Goal: Entertainment & Leisure: Consume media (video, audio)

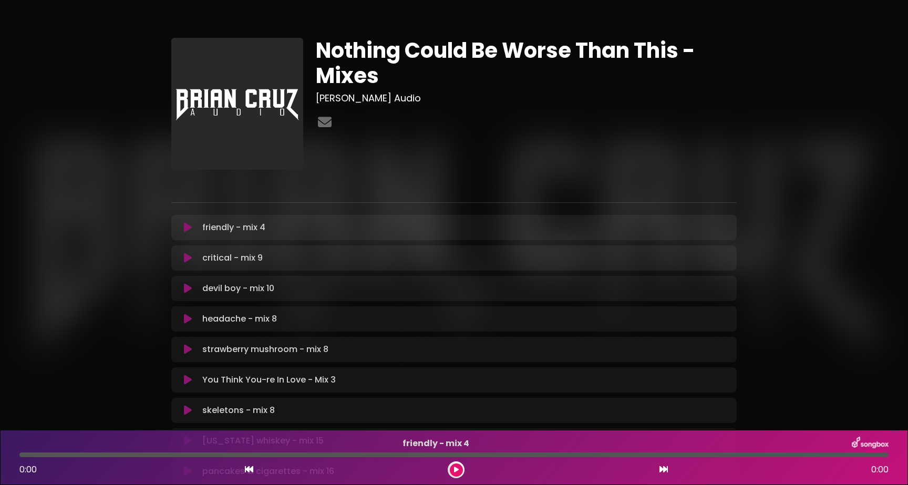
click at [183, 291] on button at bounding box center [188, 288] width 20 height 11
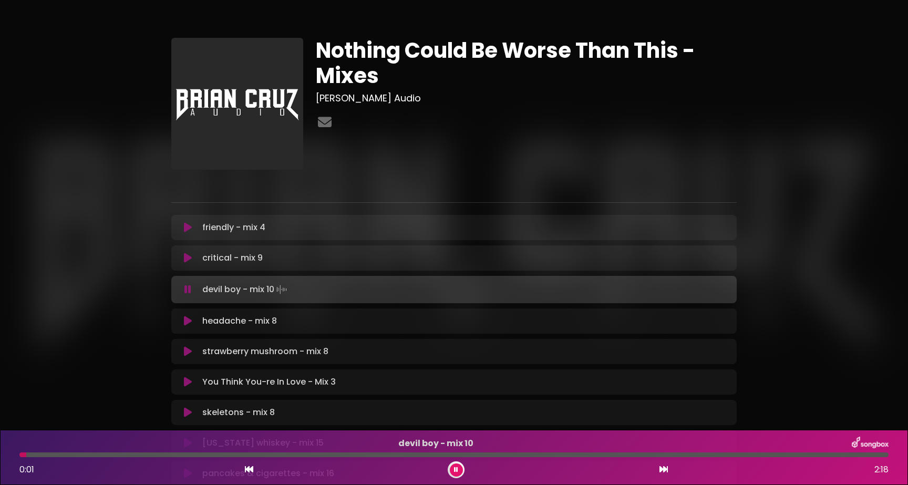
click at [543, 455] on div at bounding box center [453, 454] width 869 height 5
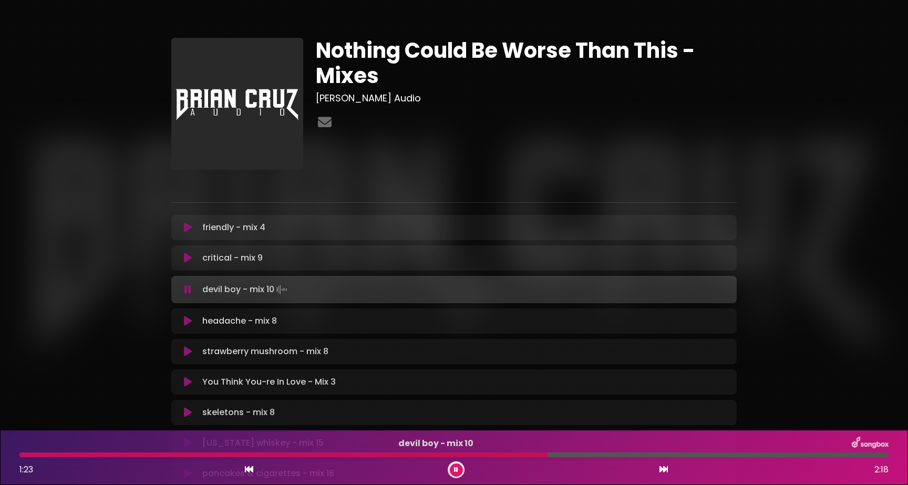
click at [484, 452] on div at bounding box center [283, 454] width 528 height 5
click at [455, 467] on icon at bounding box center [456, 470] width 4 height 6
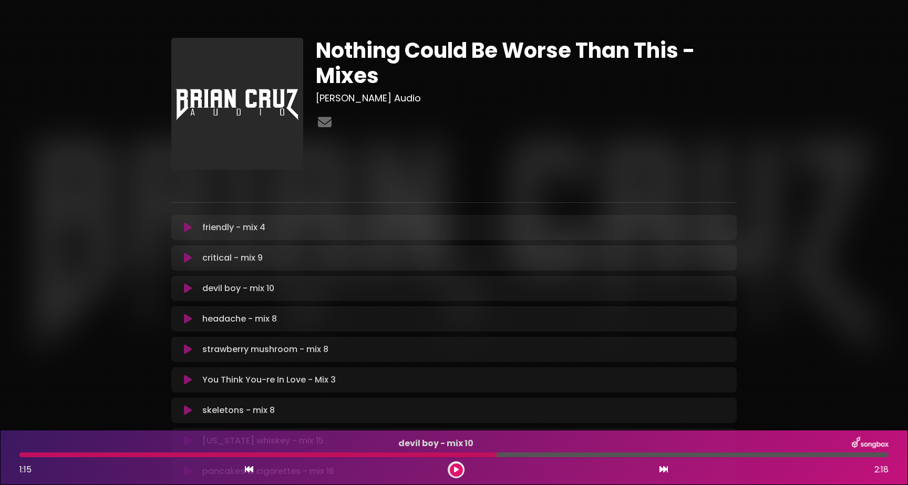
click at [224, 456] on div at bounding box center [257, 454] width 477 height 5
click at [457, 474] on button at bounding box center [456, 469] width 13 height 13
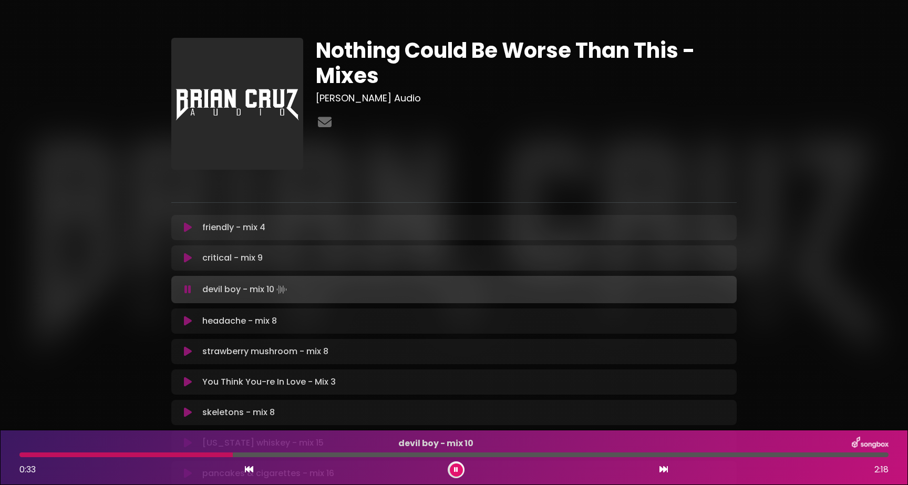
click at [450, 463] on button at bounding box center [456, 469] width 13 height 13
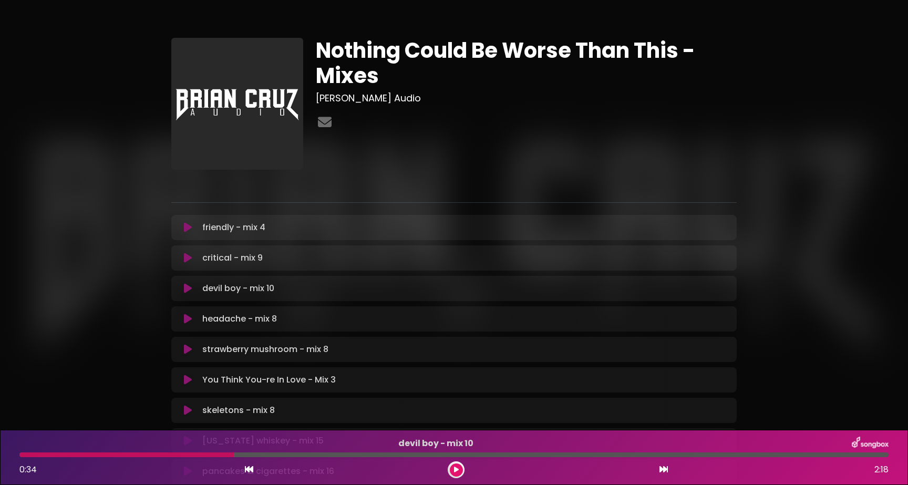
click at [450, 463] on button at bounding box center [456, 469] width 13 height 13
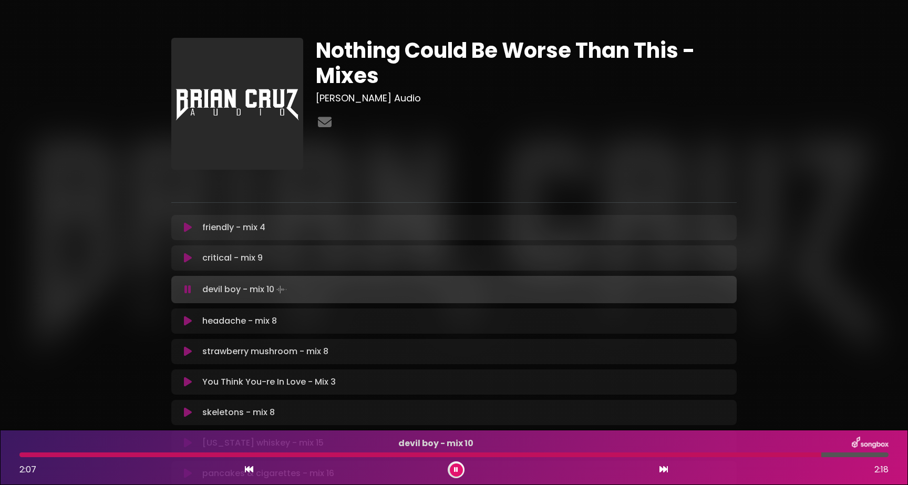
scroll to position [367, 0]
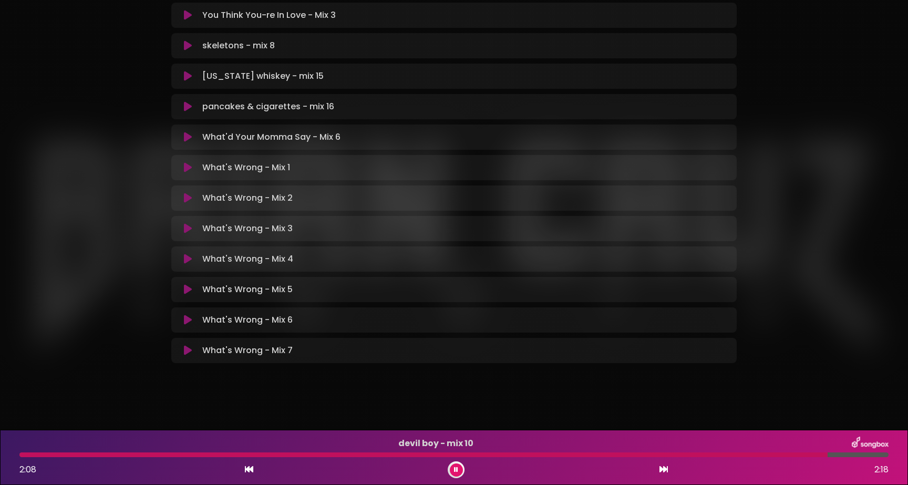
click at [185, 399] on div "Nothing Could Be Worse Than This - Mixes [PERSON_NAME] Audio" at bounding box center [454, 19] width 908 height 773
click at [189, 352] on icon at bounding box center [188, 350] width 8 height 11
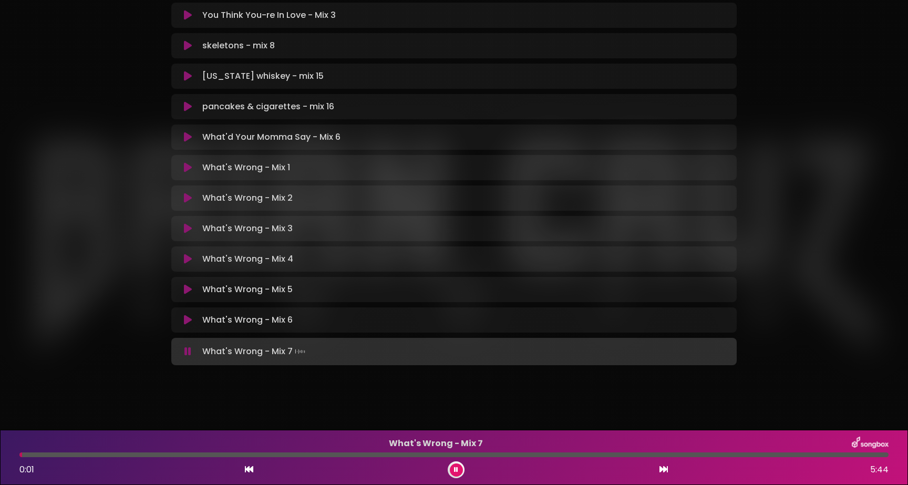
click at [138, 355] on div "Nothing Could Be Worse Than This - Mixes [PERSON_NAME] Audio" at bounding box center [454, 15] width 694 height 735
click at [837, 456] on div at bounding box center [453, 454] width 869 height 5
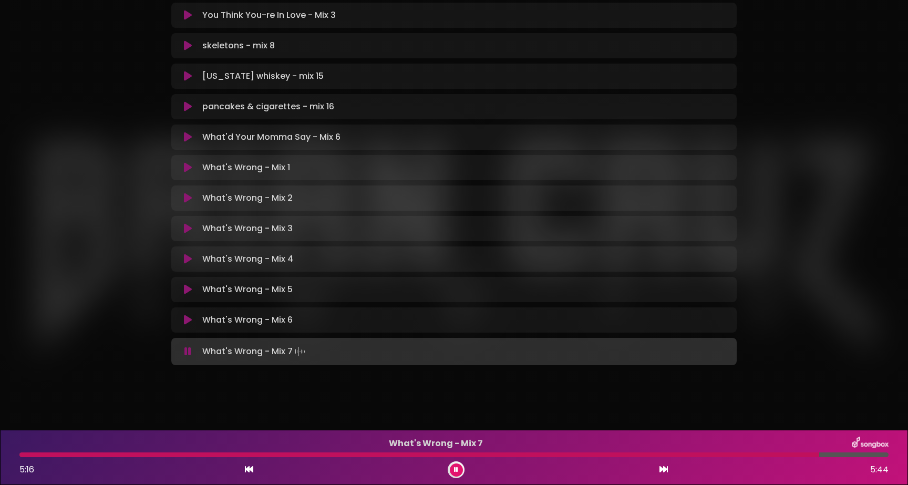
click at [819, 454] on div at bounding box center [453, 454] width 869 height 5
click at [799, 455] on div at bounding box center [453, 454] width 869 height 5
click at [782, 454] on div at bounding box center [453, 454] width 869 height 5
click at [790, 454] on div at bounding box center [453, 454] width 869 height 5
click at [871, 448] on img at bounding box center [870, 444] width 37 height 14
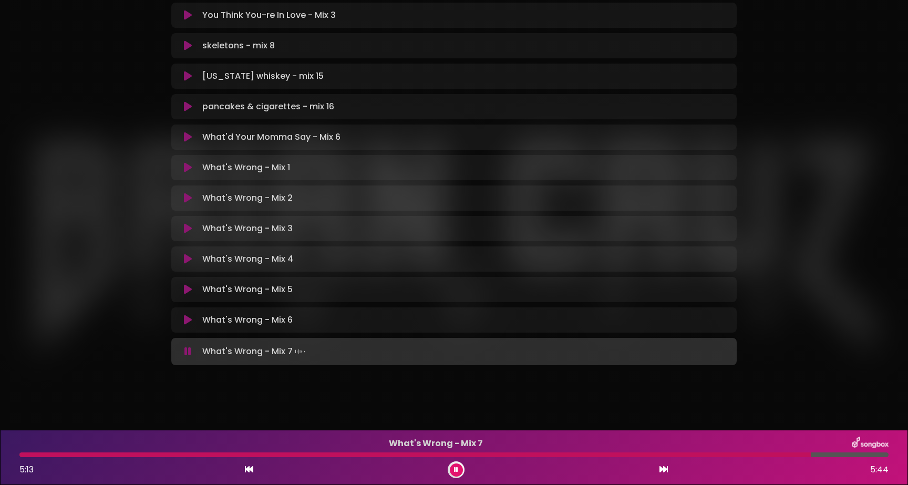
click at [866, 451] on div "What's Wrong - Mix 7 5:13 5:44" at bounding box center [454, 458] width 882 height 42
click at [866, 456] on div at bounding box center [453, 454] width 869 height 5
click at [457, 467] on icon at bounding box center [455, 469] width 7 height 7
